Goal: Find specific page/section: Find specific page/section

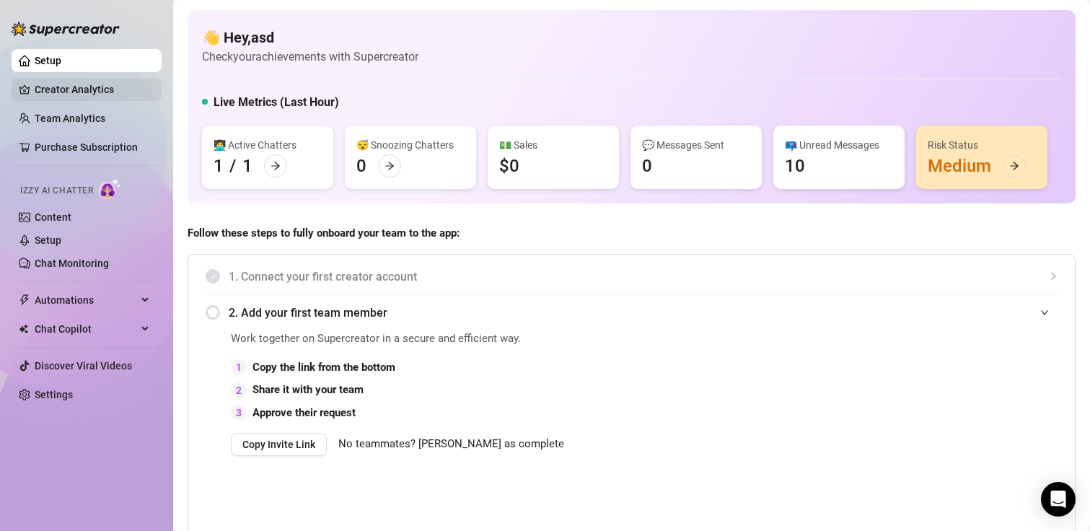
click at [47, 90] on link "Creator Analytics" at bounding box center [92, 89] width 115 height 23
